Goal: Task Accomplishment & Management: Use online tool/utility

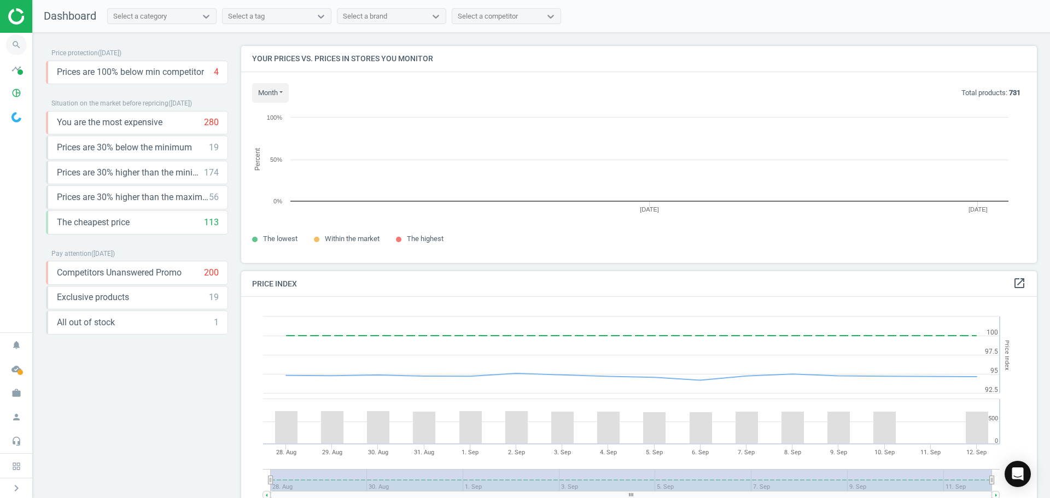
scroll to position [269, 805]
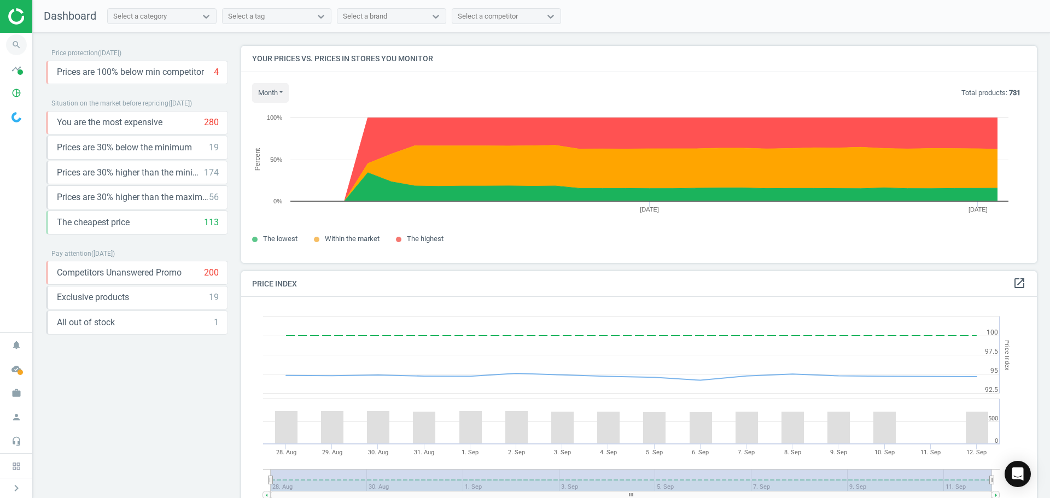
click at [17, 42] on icon "search" at bounding box center [16, 44] width 21 height 21
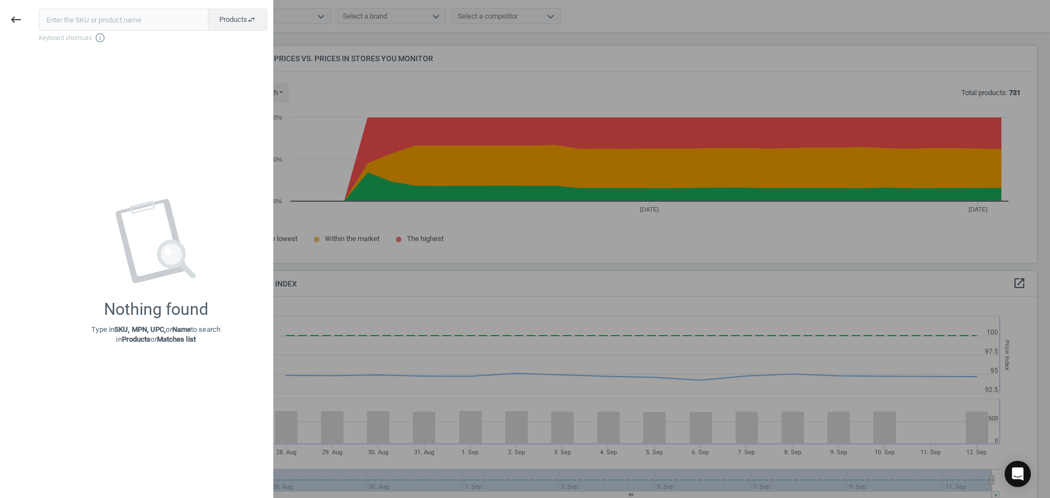
drag, startPoint x: 7, startPoint y: 18, endPoint x: 10, endPoint y: 32, distance: 14.6
click at [7, 18] on button "keyboard_backspace" at bounding box center [15, 20] width 25 height 26
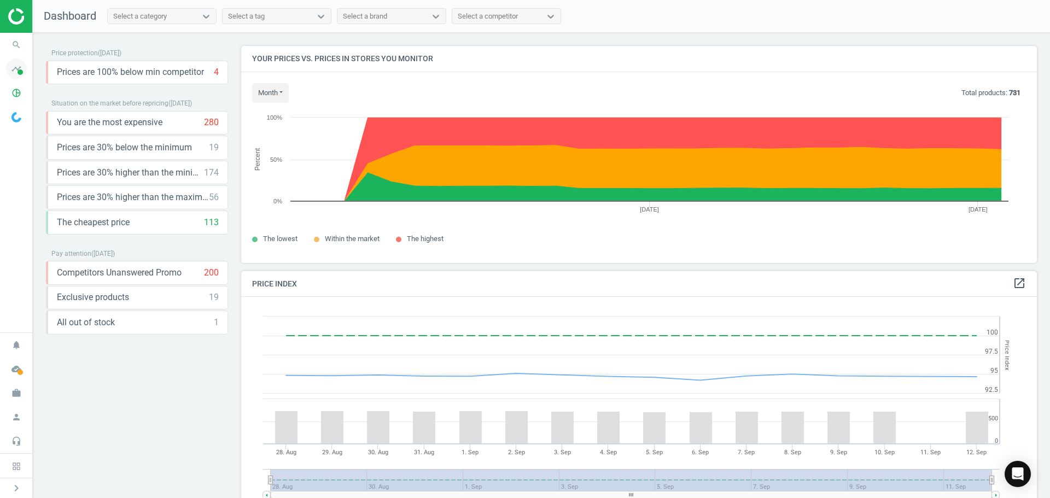
click at [14, 71] on icon "timeline" at bounding box center [16, 69] width 21 height 21
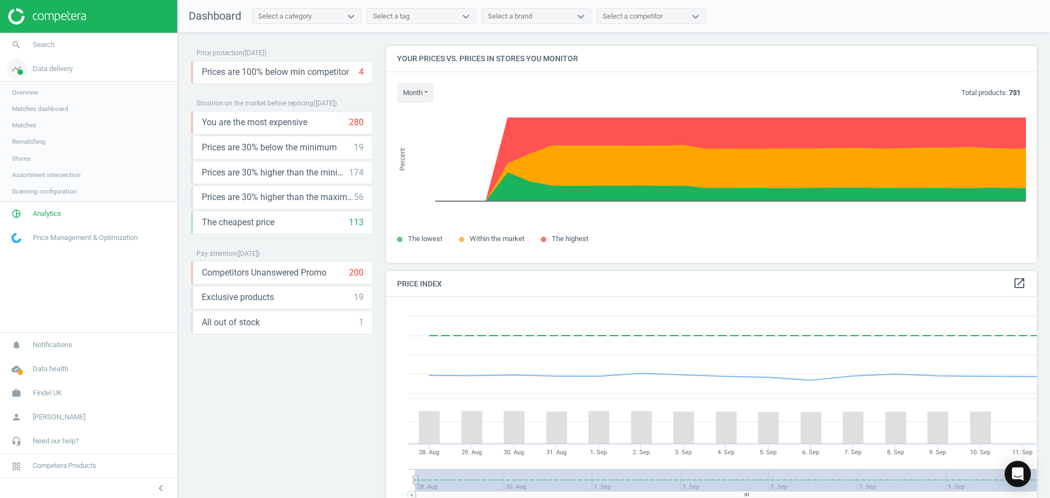
scroll to position [269, 660]
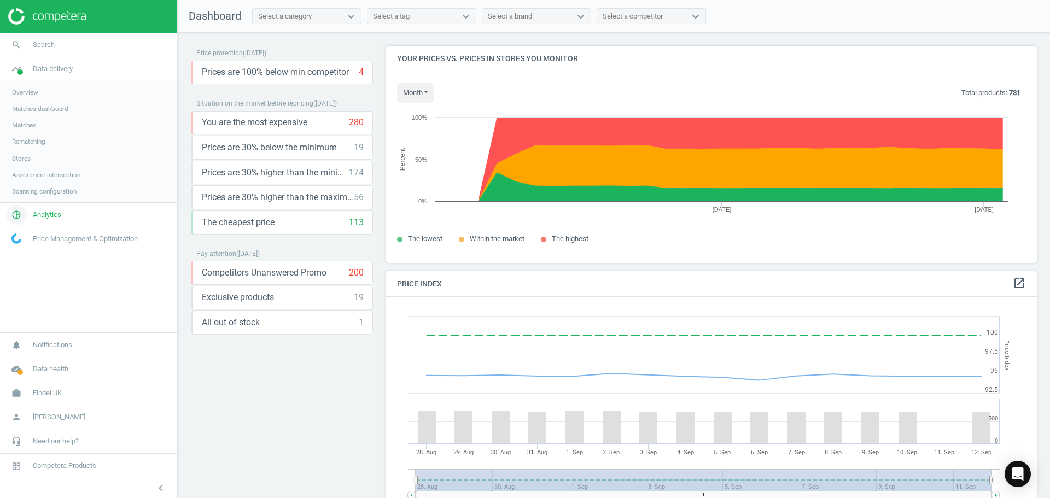
click at [35, 217] on span "Analytics" at bounding box center [47, 215] width 28 height 10
click at [27, 136] on span "Products" at bounding box center [25, 133] width 26 height 9
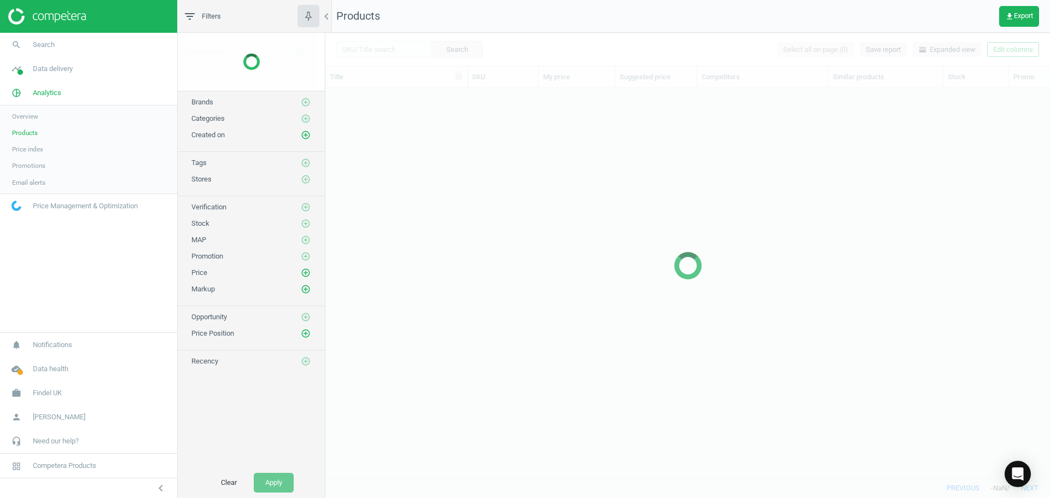
scroll to position [373, 717]
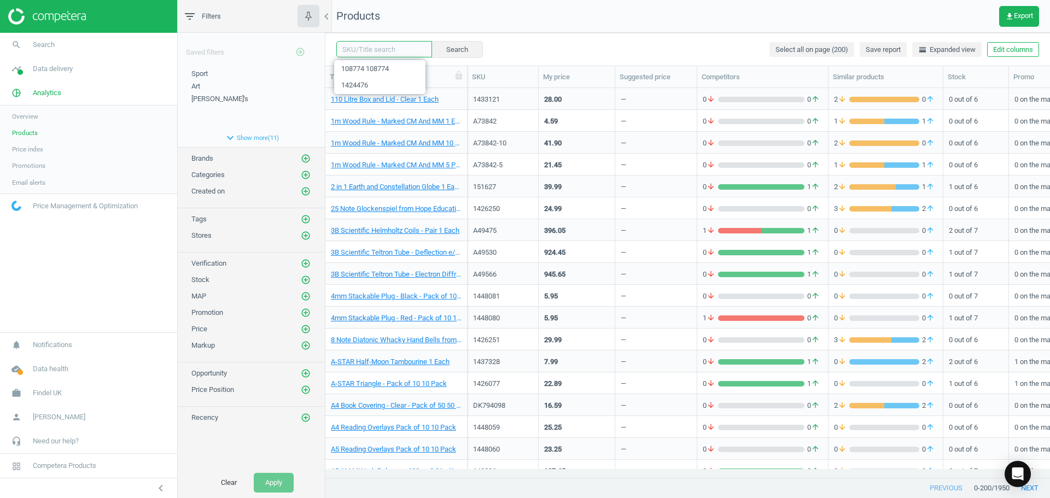
click at [346, 47] on input "text" at bounding box center [384, 49] width 96 height 16
type input "F12939"
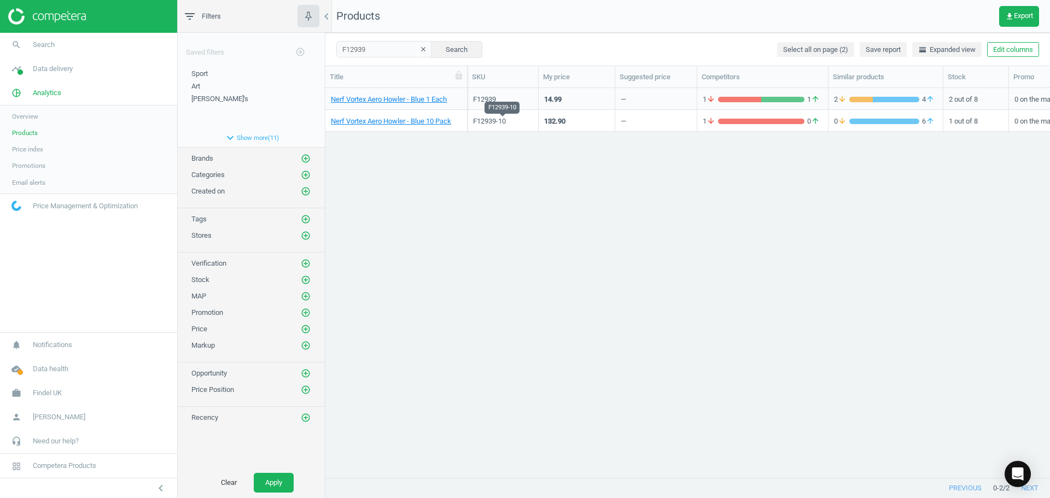
click at [513, 123] on div "F12939-10" at bounding box center [503, 122] width 60 height 10
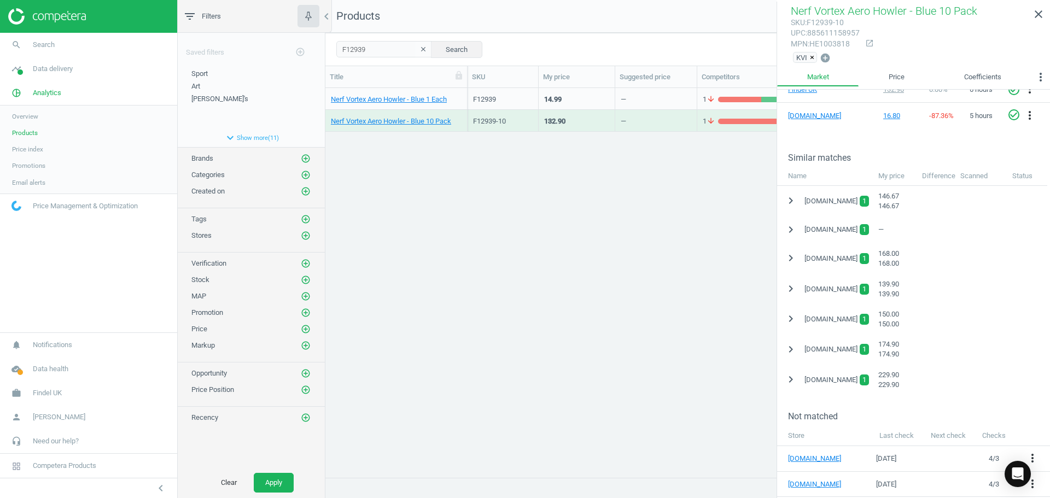
scroll to position [219, 0]
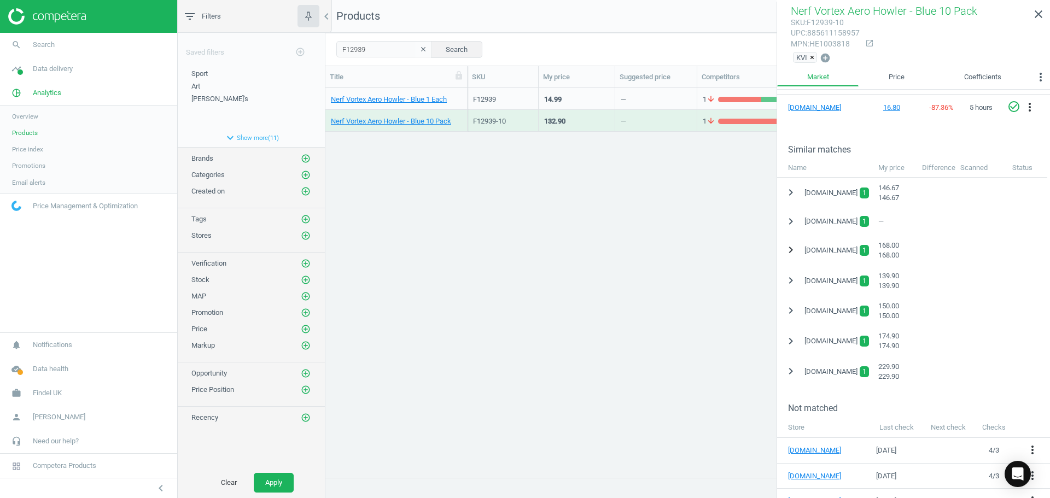
click at [789, 248] on icon "chevron_right" at bounding box center [791, 249] width 13 height 13
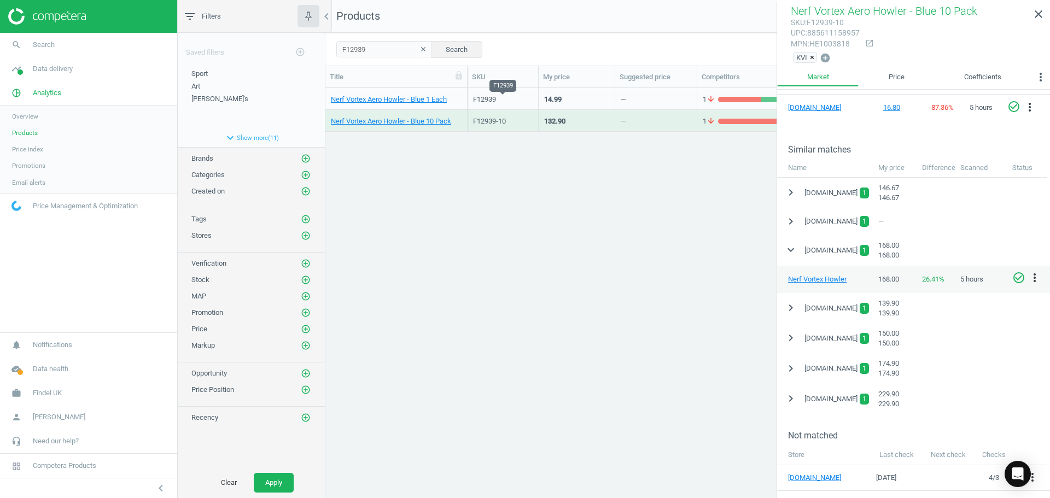
click at [502, 96] on div "F12939" at bounding box center [503, 100] width 60 height 10
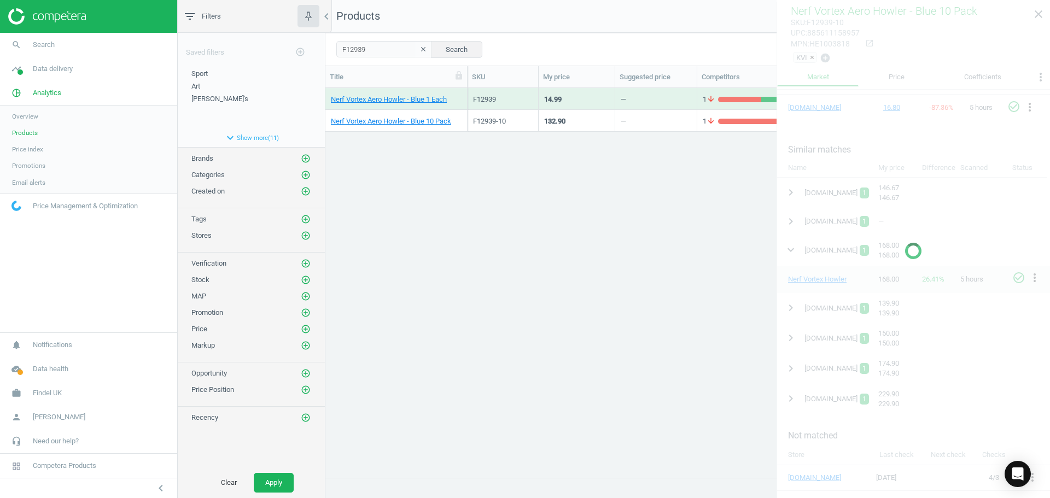
click at [502, 96] on div "F12939" at bounding box center [503, 100] width 60 height 10
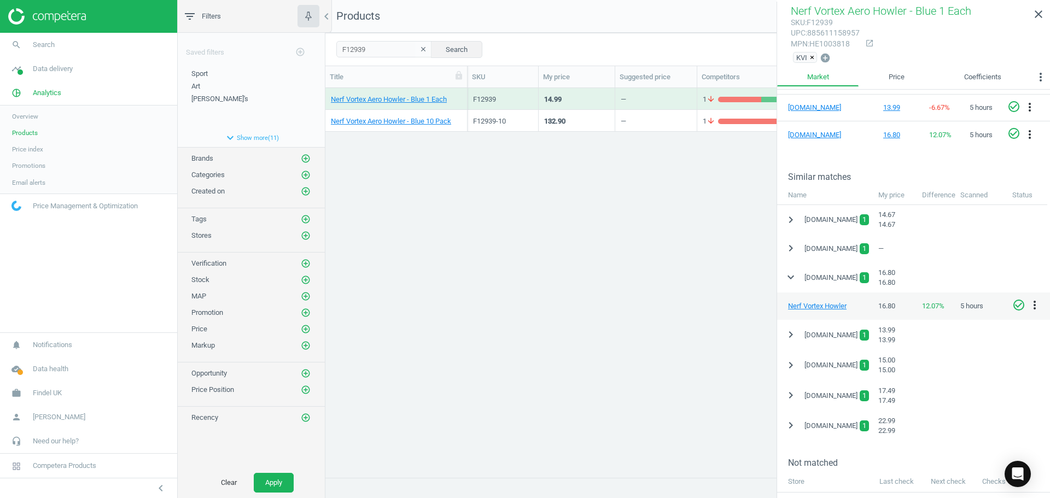
click at [582, 121] on div "132.90" at bounding box center [576, 120] width 65 height 19
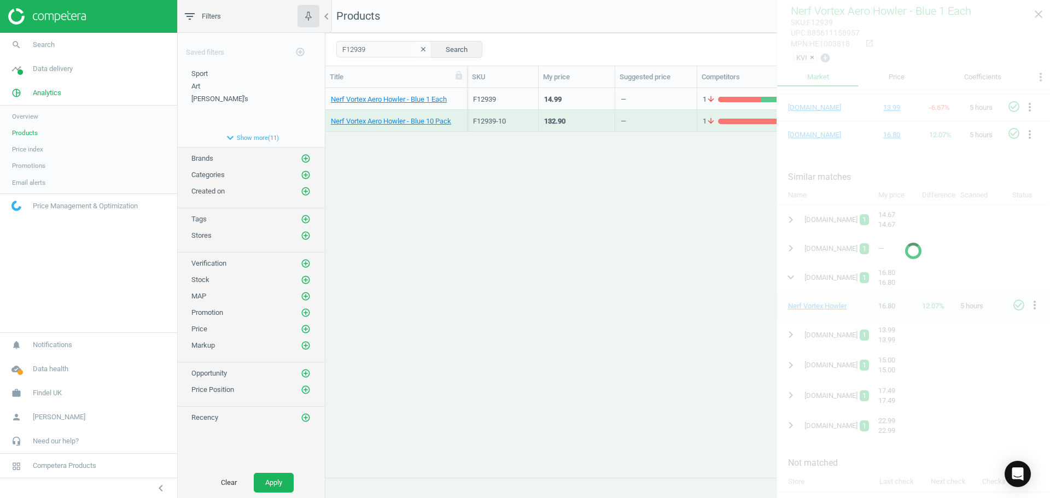
click at [582, 121] on div "132.90" at bounding box center [576, 120] width 65 height 19
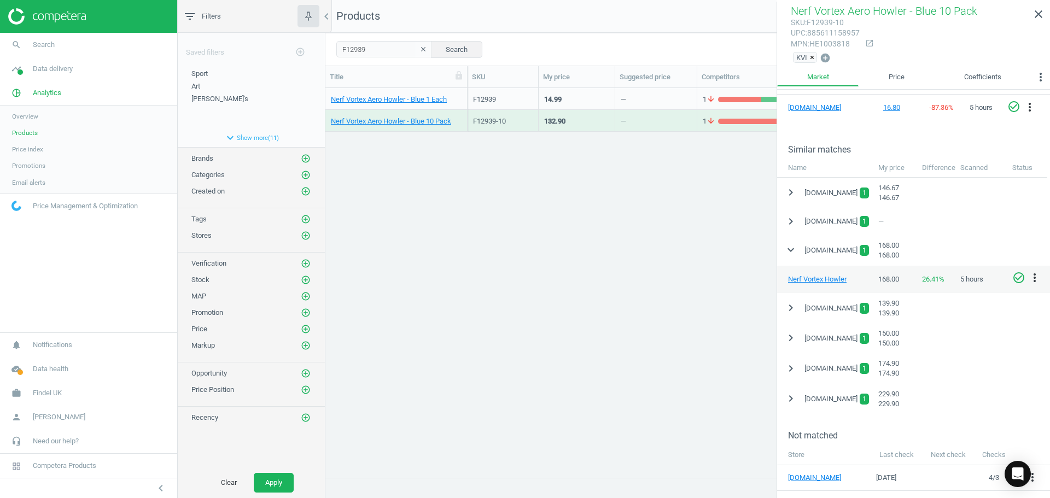
drag, startPoint x: 251, startPoint y: 11, endPoint x: 288, endPoint y: 31, distance: 42.1
click at [251, 11] on div "filter_list Filters" at bounding box center [251, 16] width 147 height 33
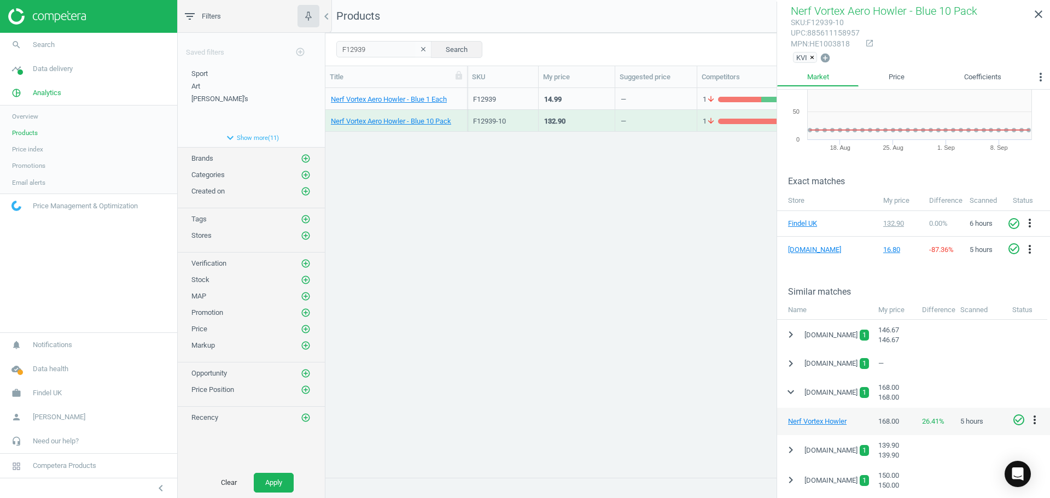
scroll to position [36, 0]
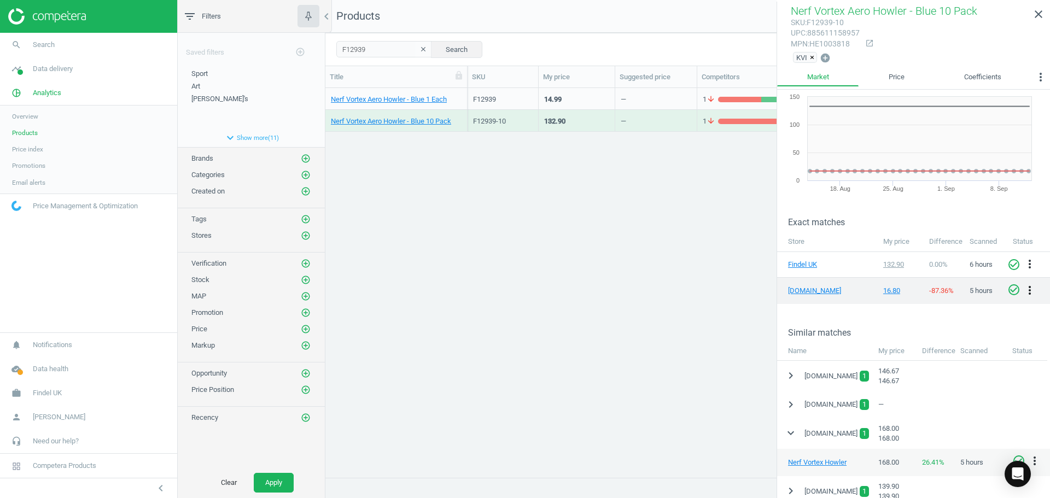
click at [1026, 289] on icon "more_vert" at bounding box center [1030, 290] width 13 height 13
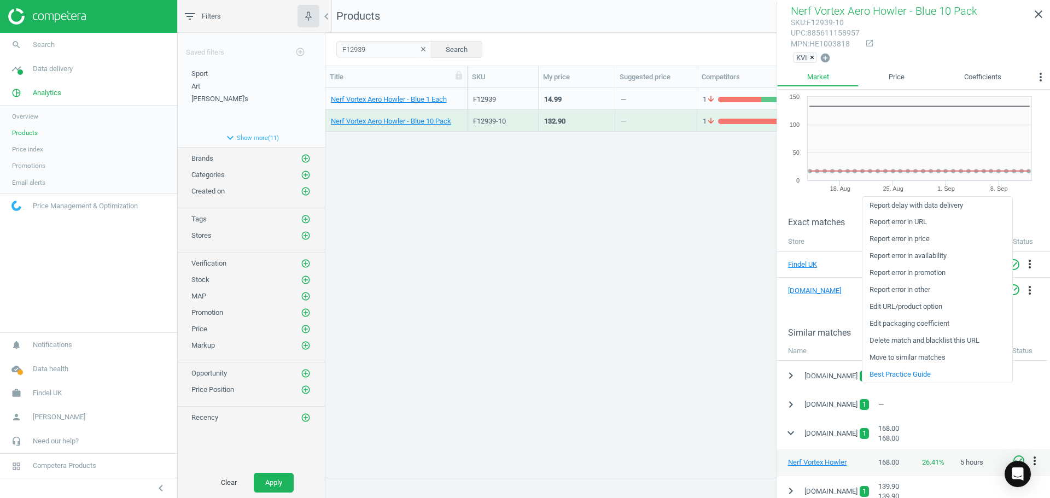
click at [729, 259] on div "Nerf Vortex Aero Howler - Blue 1 Each F12939 14.99 — 1 arrow_downward 1 arrow_u…" at bounding box center [688, 278] width 725 height 381
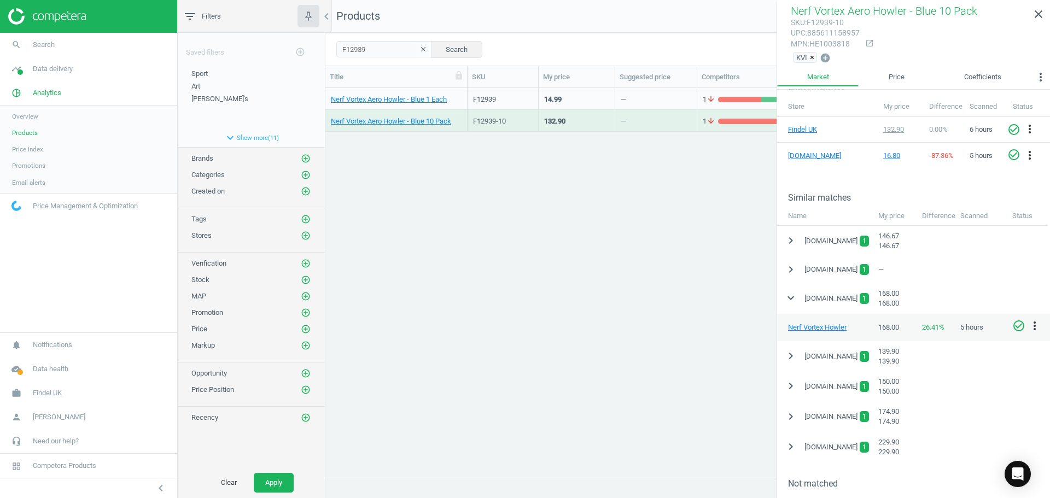
scroll to position [200, 0]
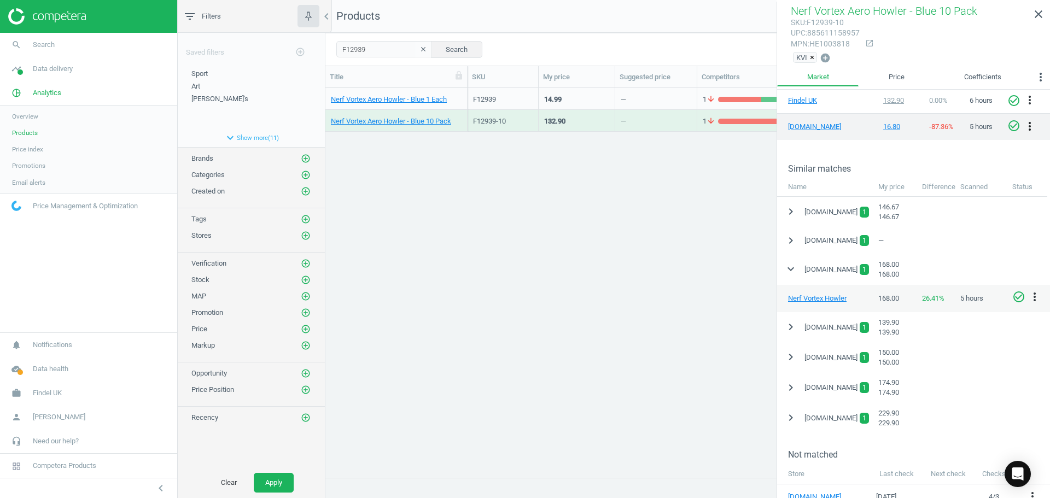
click at [1024, 124] on icon "more_vert" at bounding box center [1030, 126] width 13 height 13
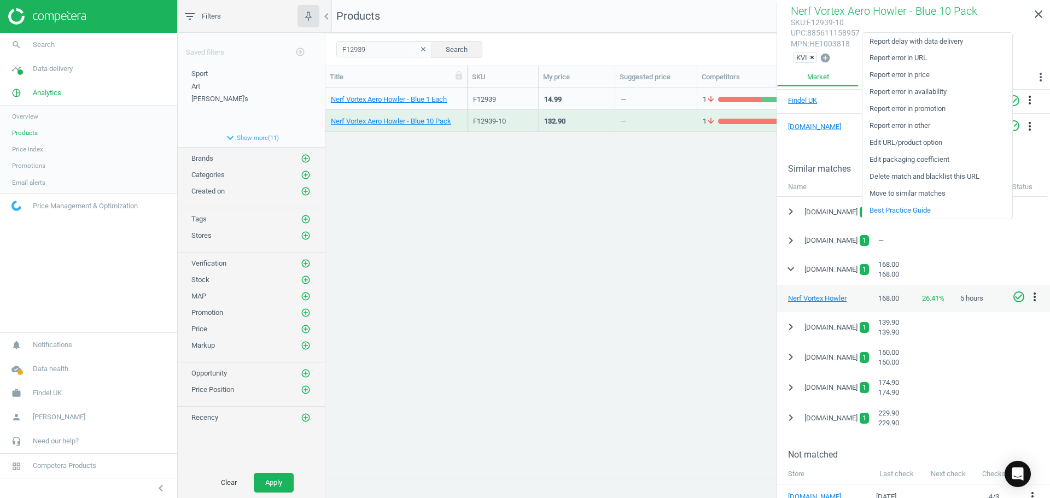
click at [1025, 144] on div "arrow_back Price history Choose competitors [DOMAIN_NAME] Created with Highstoc…" at bounding box center [913, 295] width 273 height 410
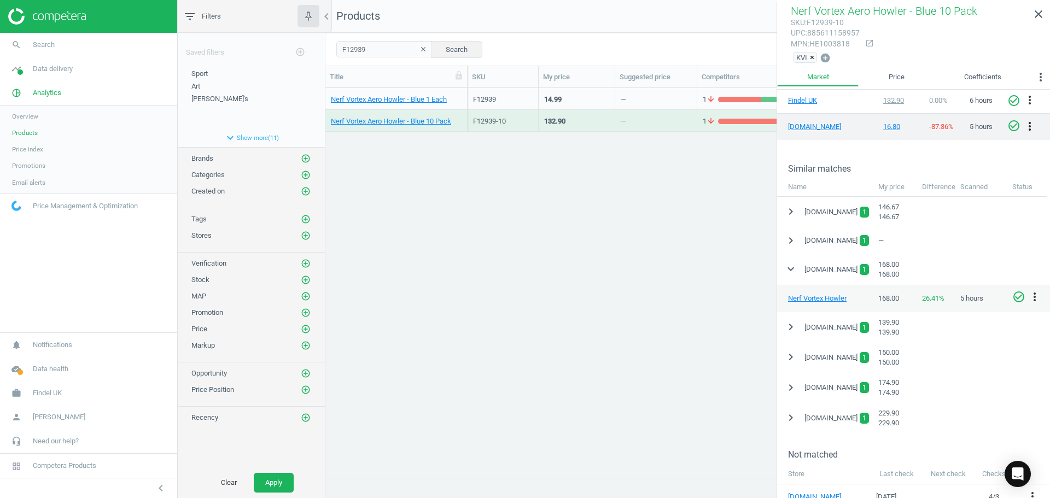
click at [1026, 127] on icon "more_vert" at bounding box center [1030, 126] width 13 height 13
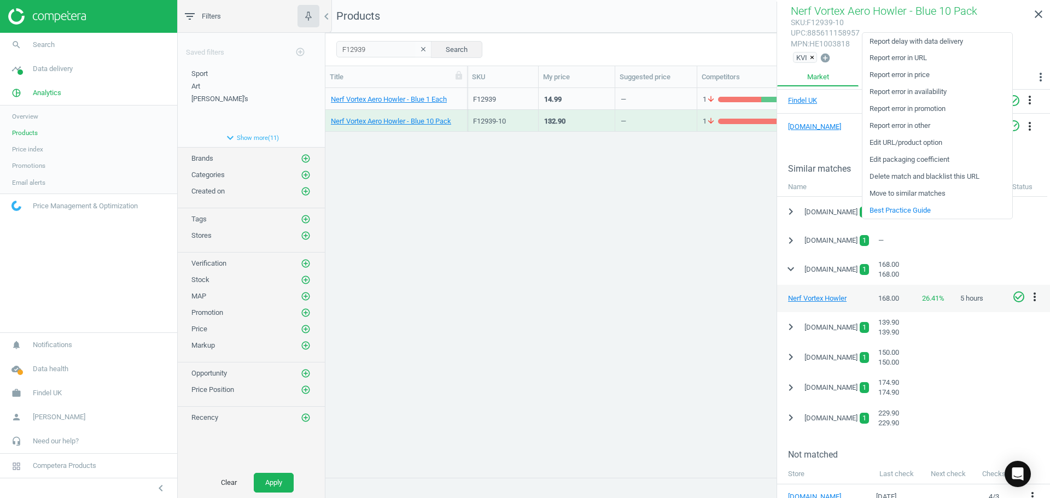
click at [905, 192] on link "Move to similar matches" at bounding box center [938, 193] width 150 height 17
